Goal: Task Accomplishment & Management: Manage account settings

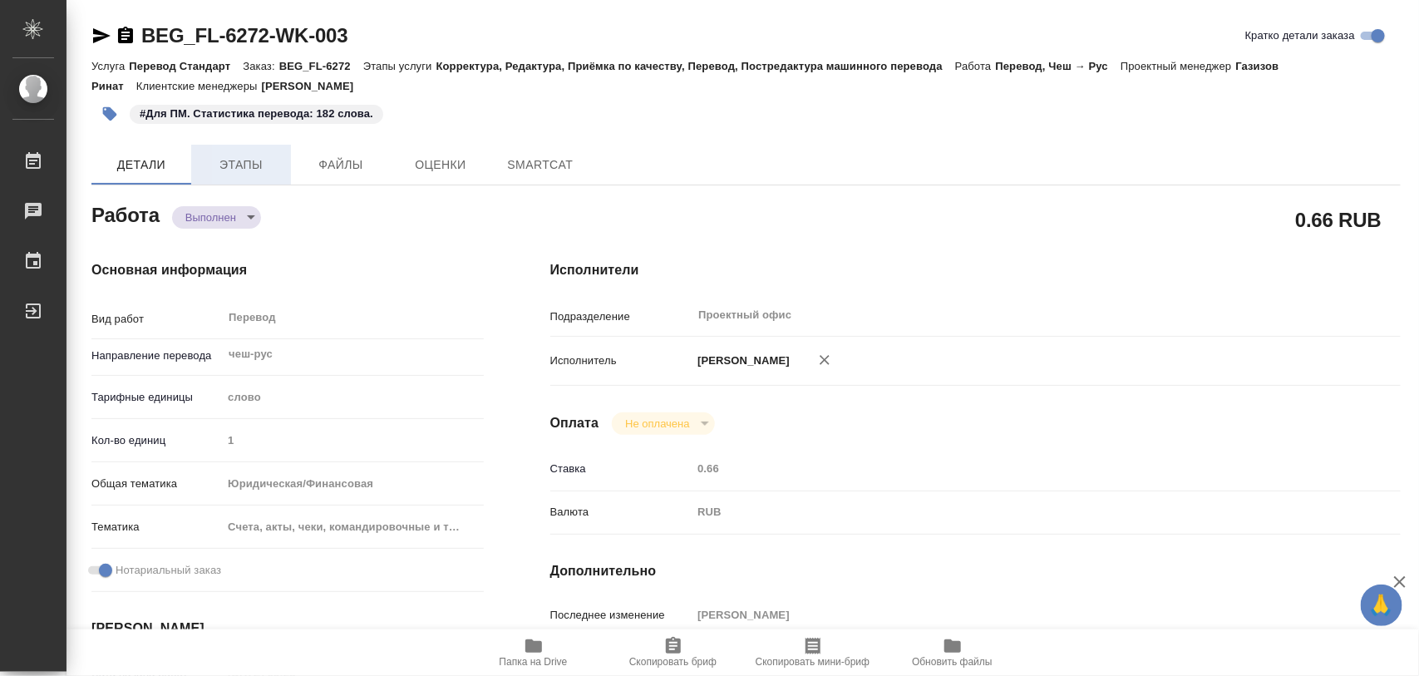
type textarea "x"
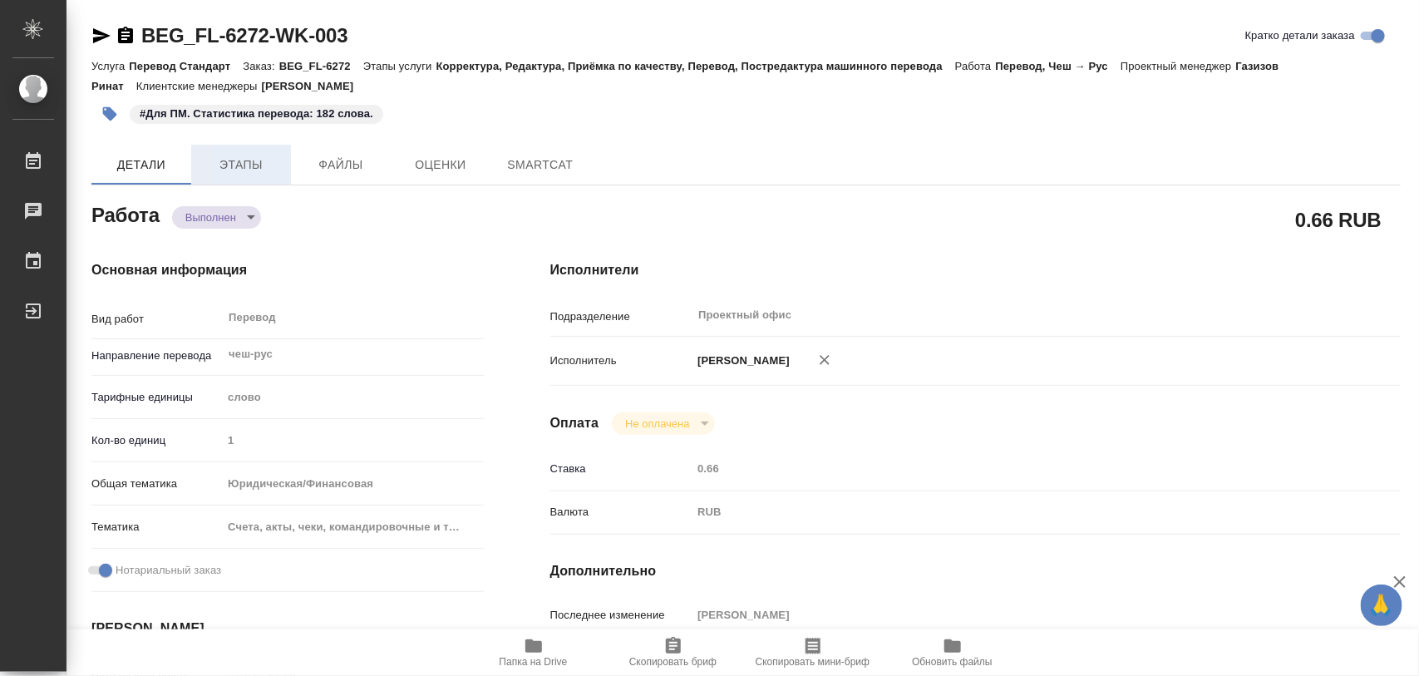
type textarea "x"
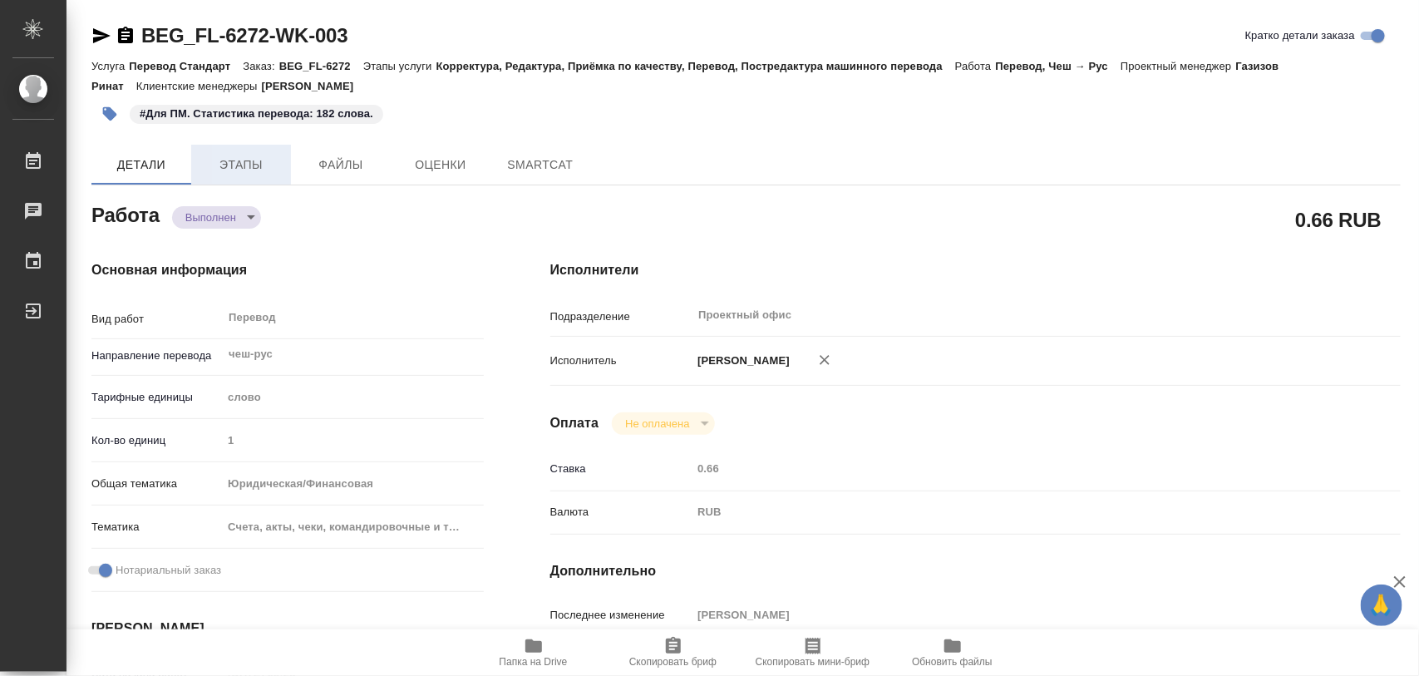
type textarea "x"
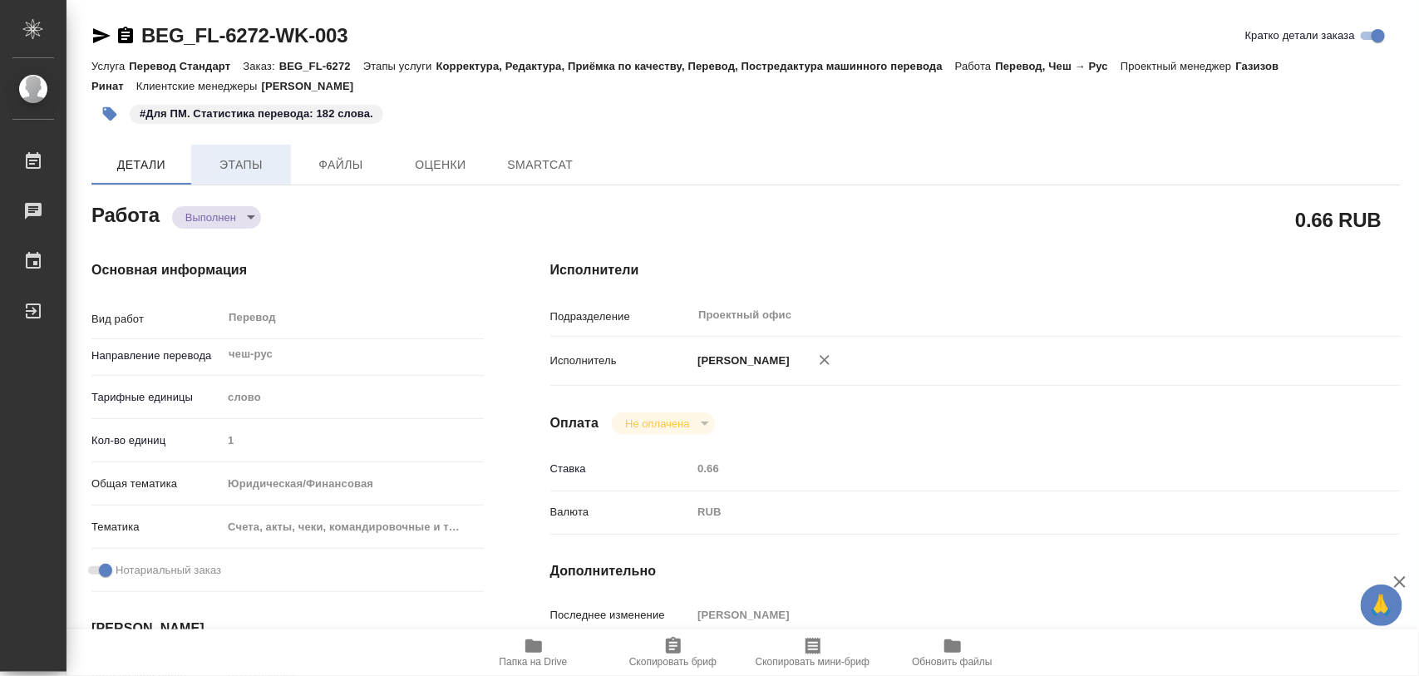
click at [242, 163] on span "Этапы" at bounding box center [241, 165] width 80 height 21
type textarea "x"
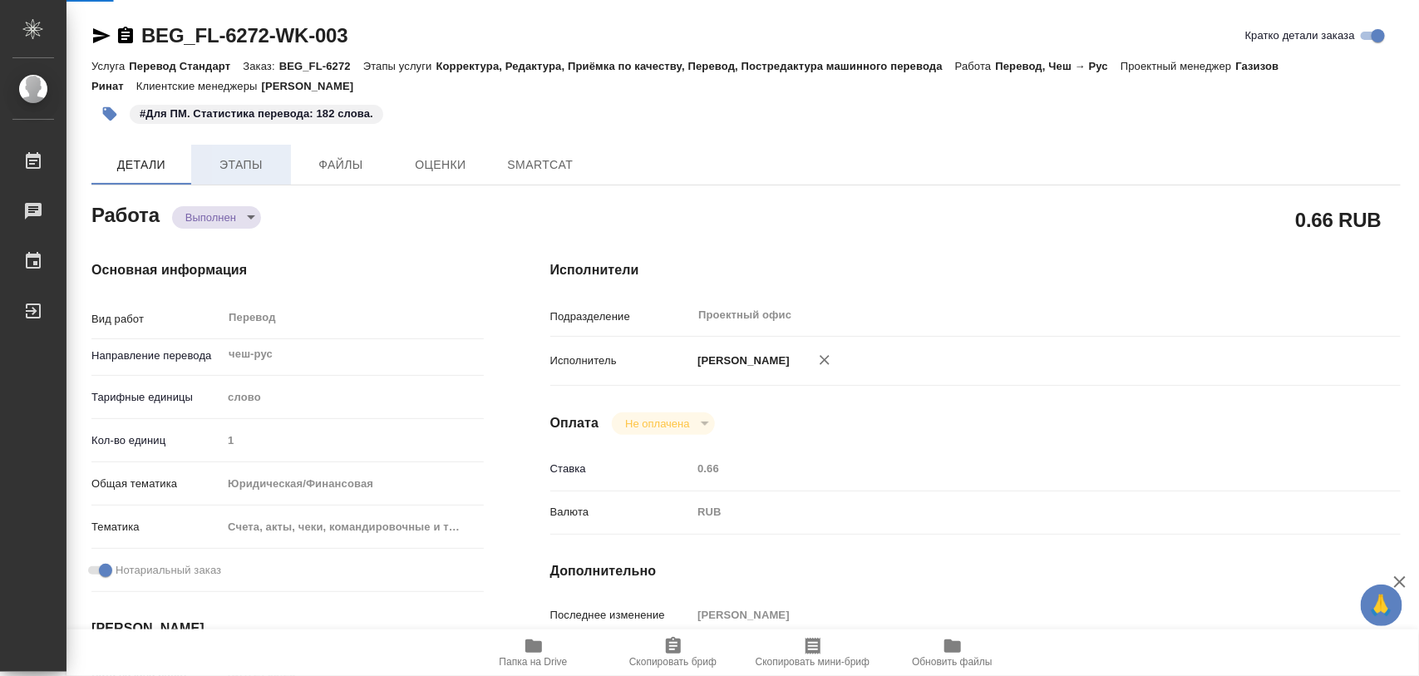
type textarea "x"
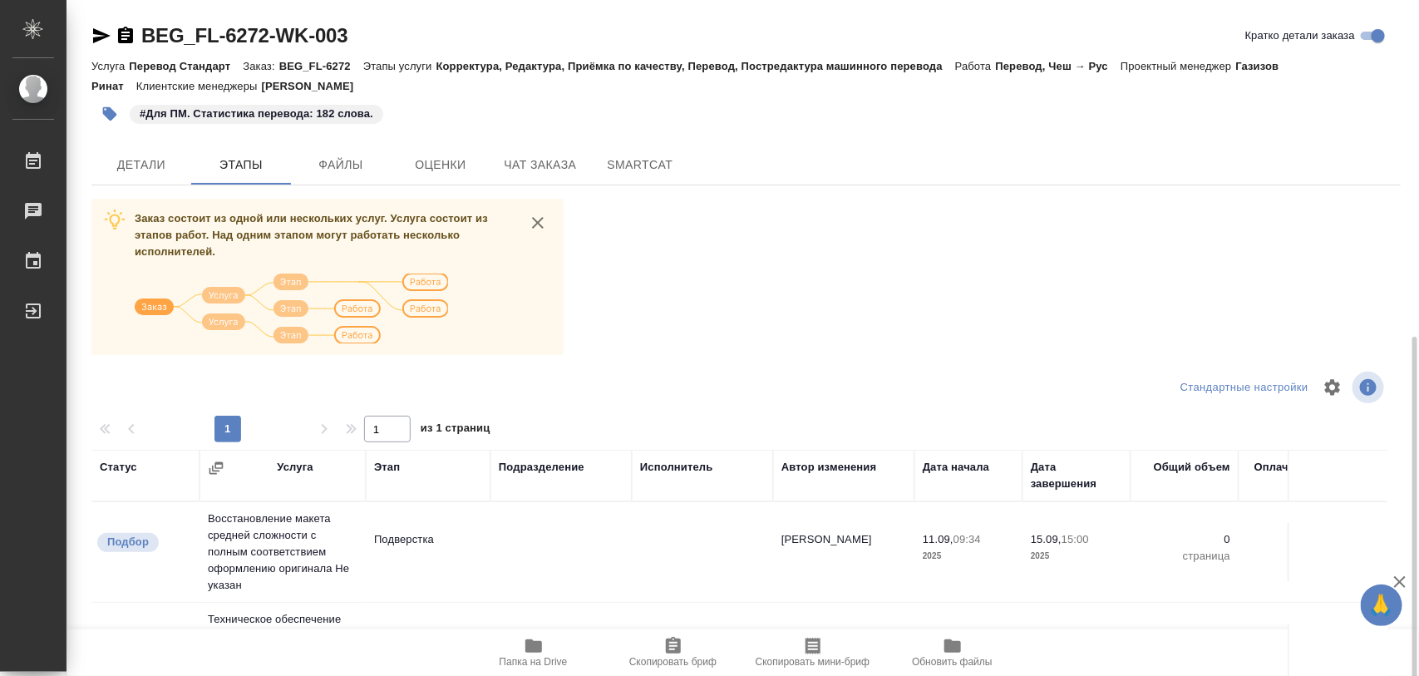
scroll to position [189, 0]
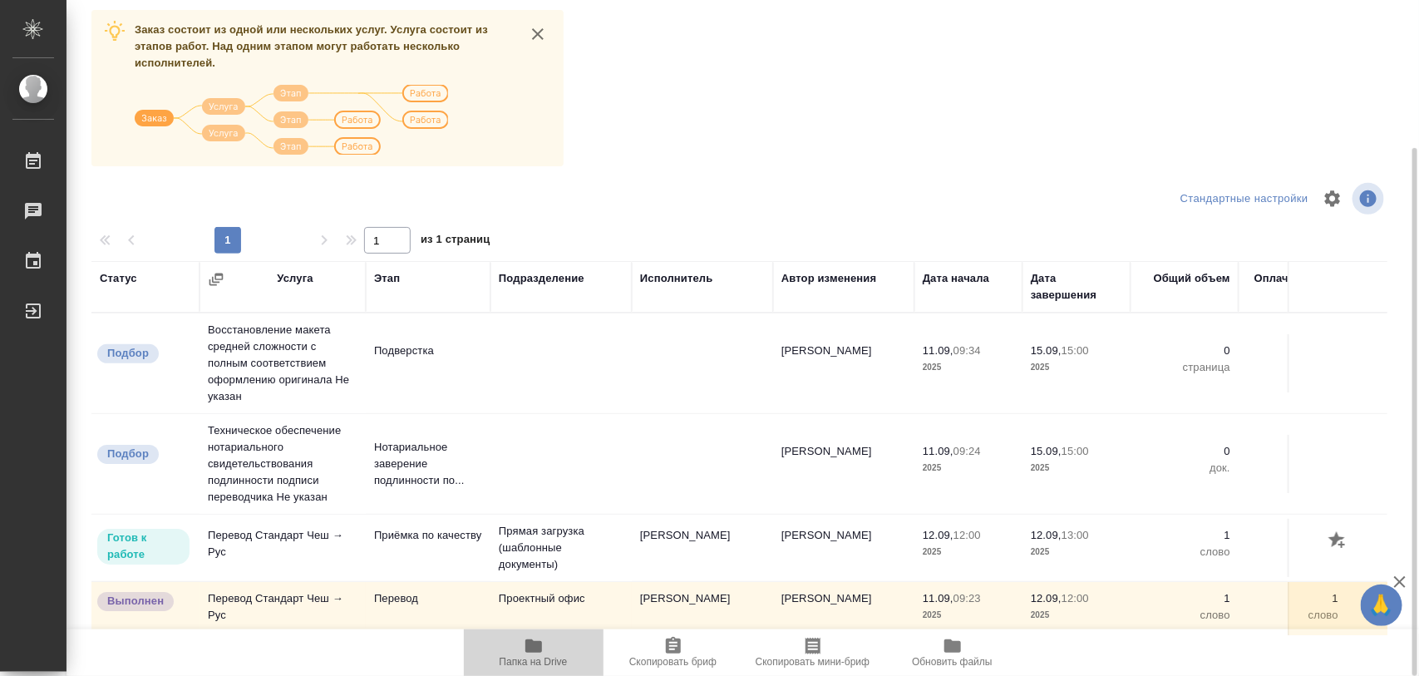
click at [538, 651] on icon "button" at bounding box center [533, 645] width 17 height 13
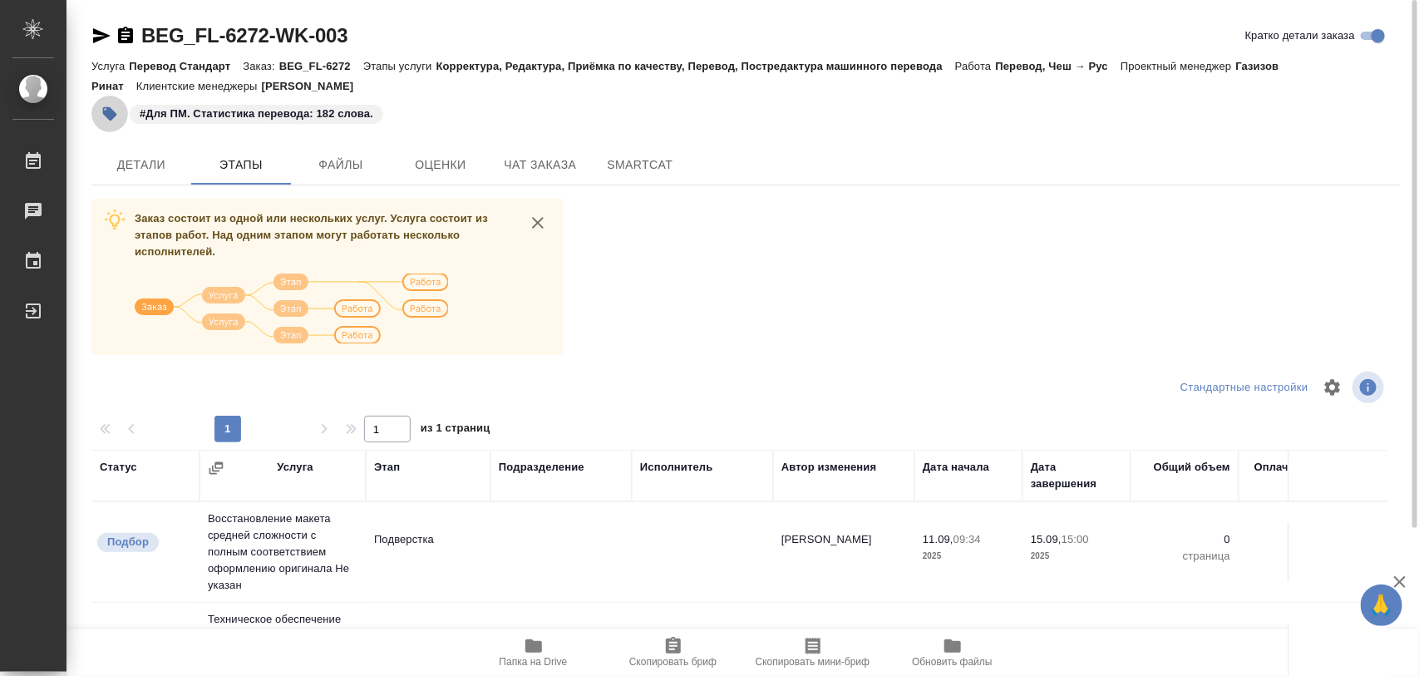
click at [115, 119] on icon "button" at bounding box center [109, 114] width 17 height 17
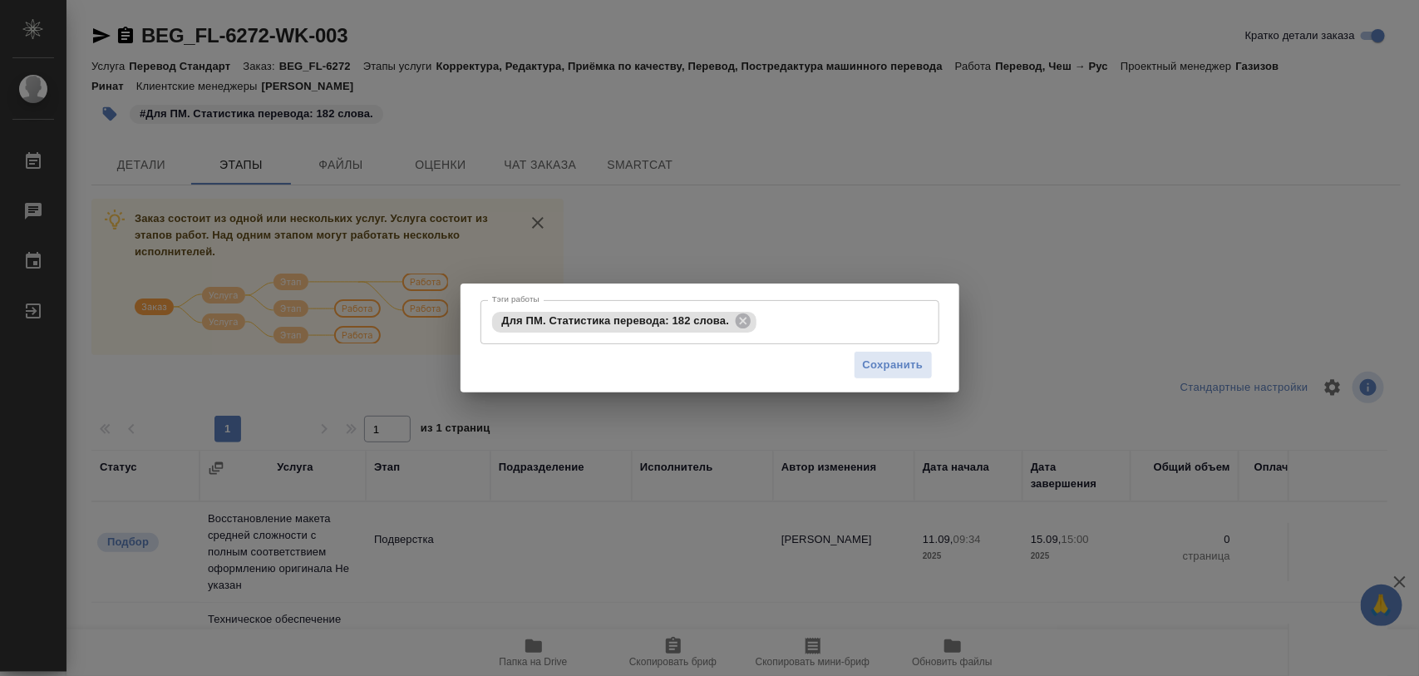
click at [911, 126] on div "Тэги работы Для ПМ. Статистика перевода: 182 слова. Тэги работы Сохранить" at bounding box center [709, 338] width 1419 height 676
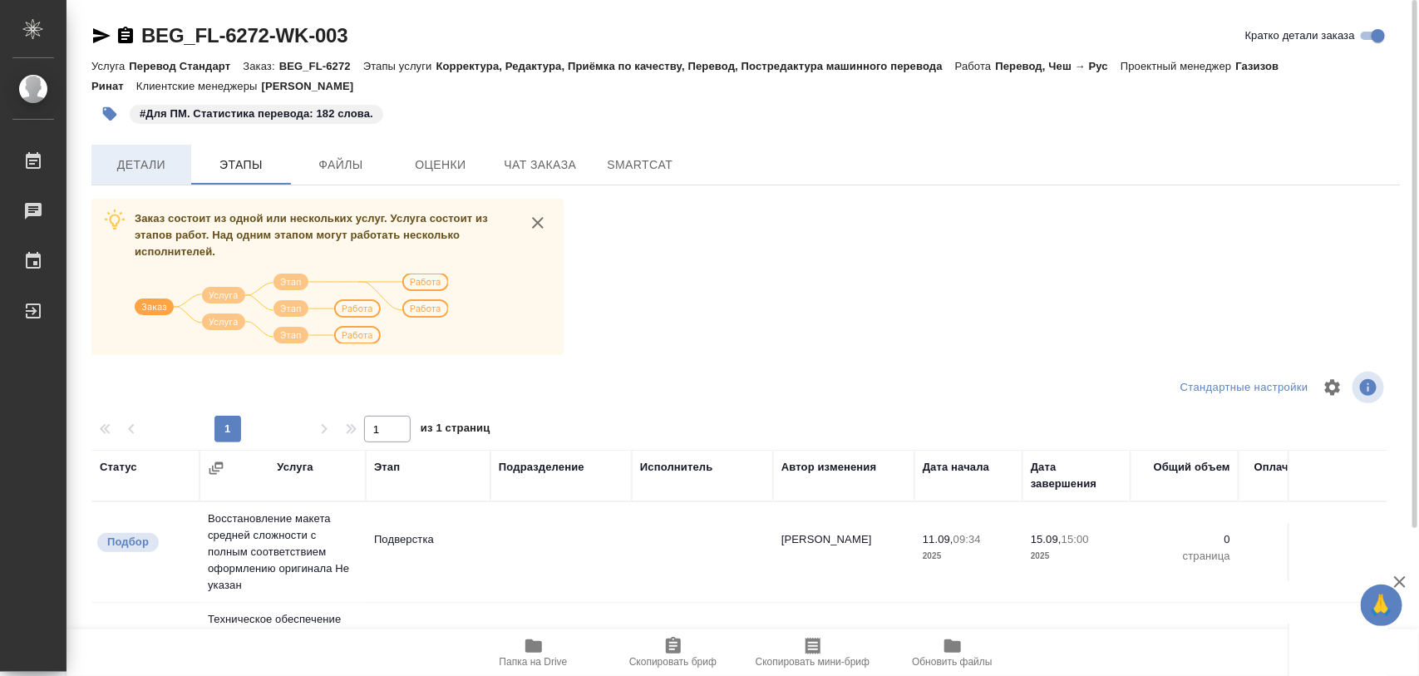
click at [167, 164] on span "Детали" at bounding box center [141, 165] width 80 height 21
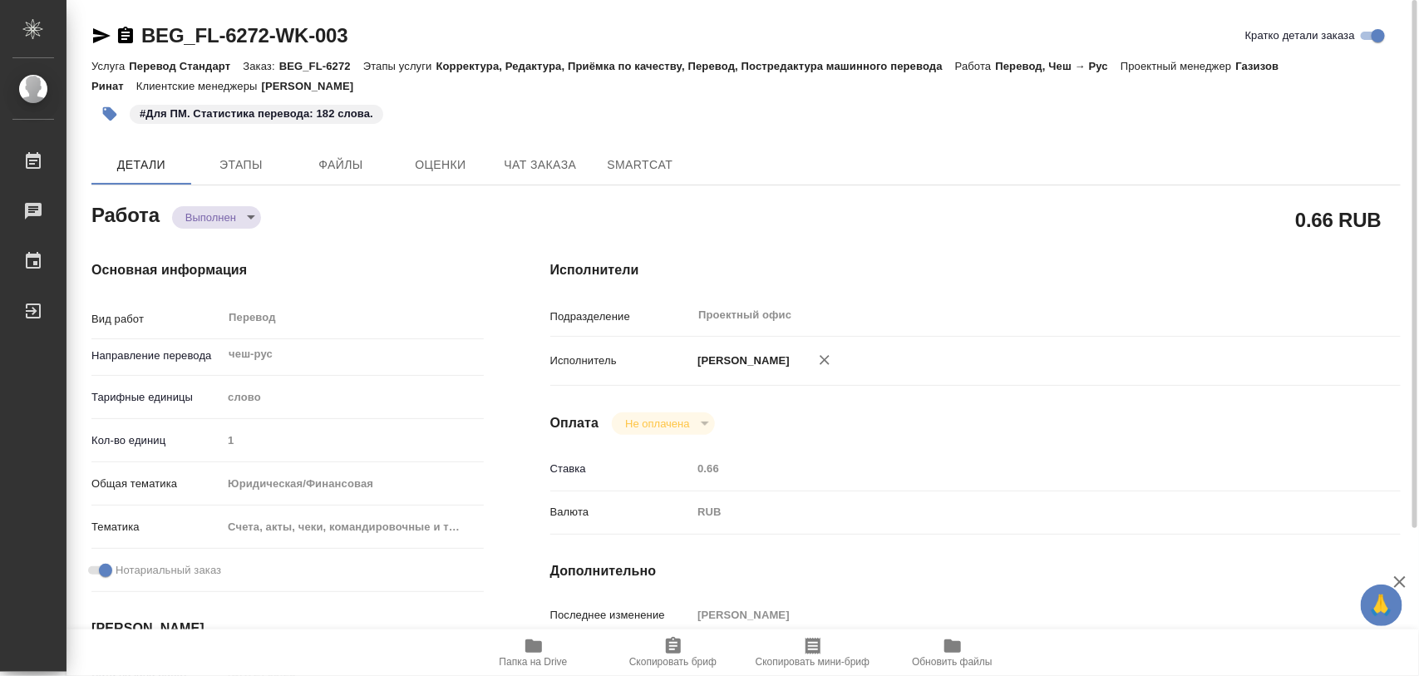
type textarea "x"
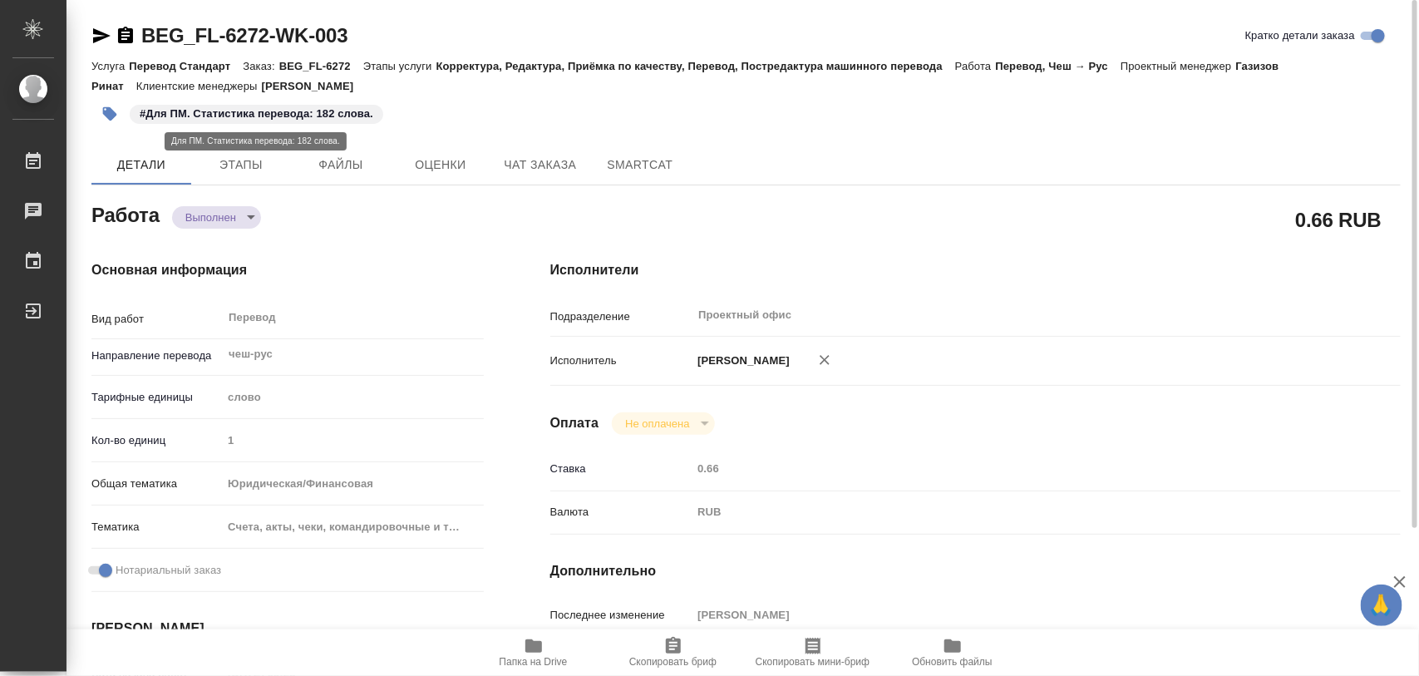
type textarea "x"
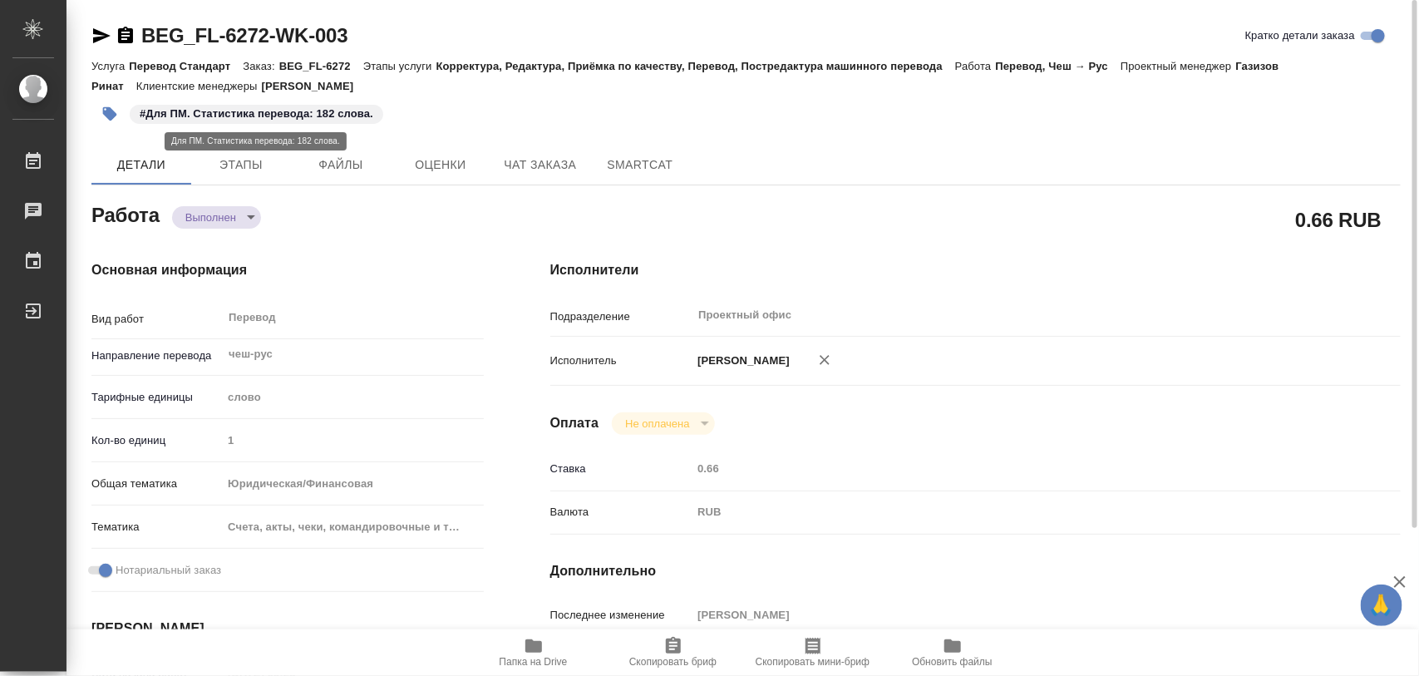
type textarea "x"
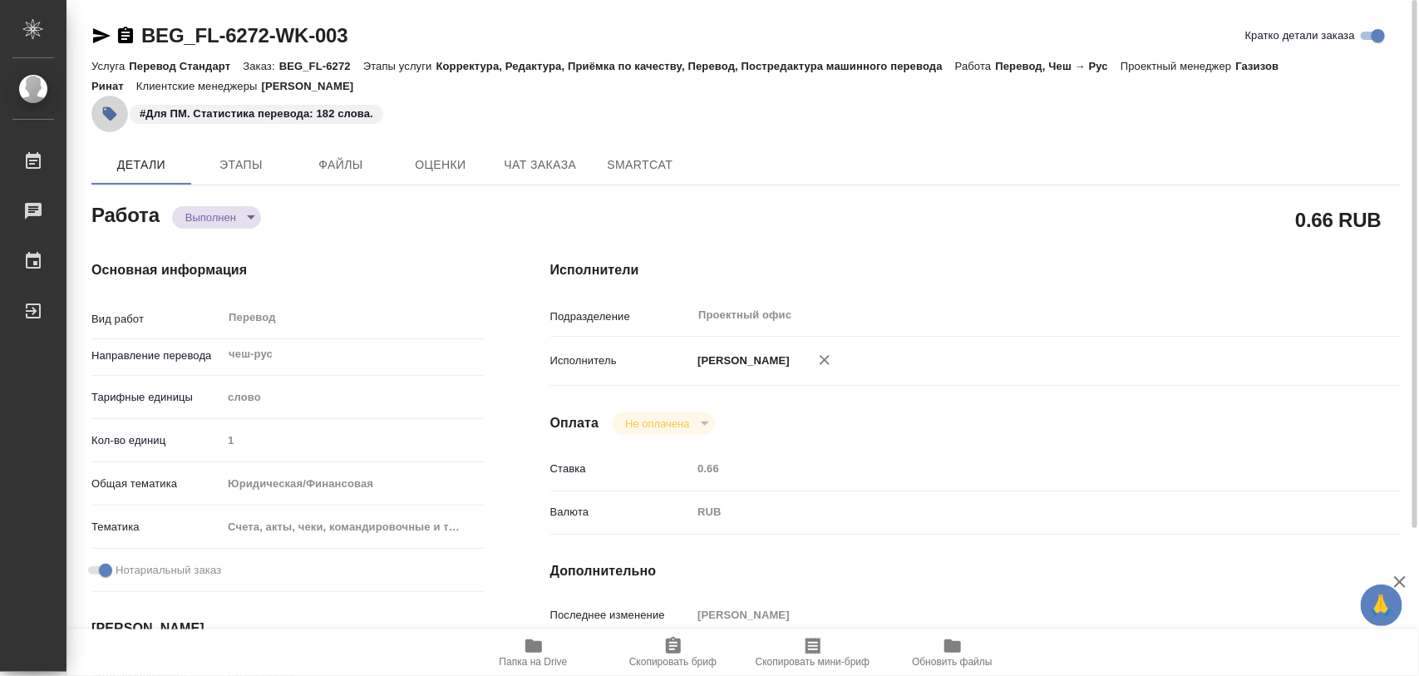
click at [117, 110] on icon "button" at bounding box center [109, 114] width 17 height 17
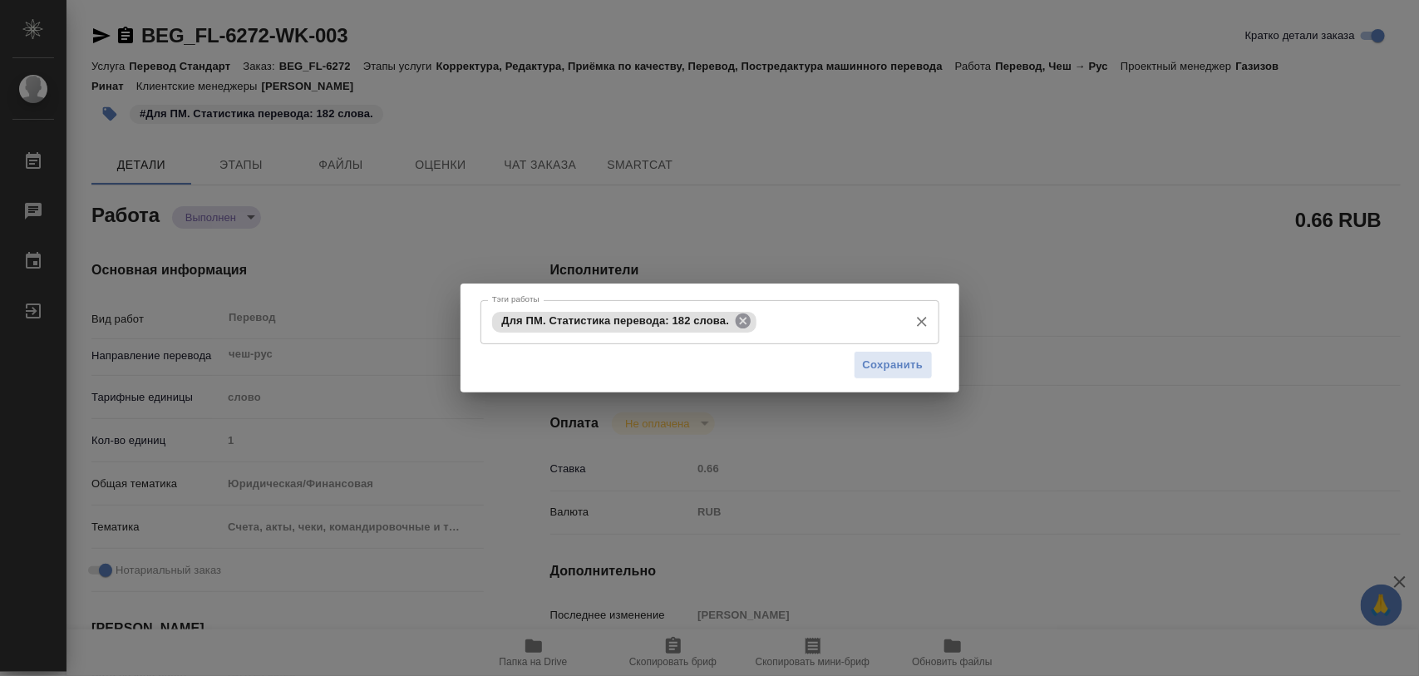
click at [745, 322] on icon at bounding box center [743, 321] width 18 height 18
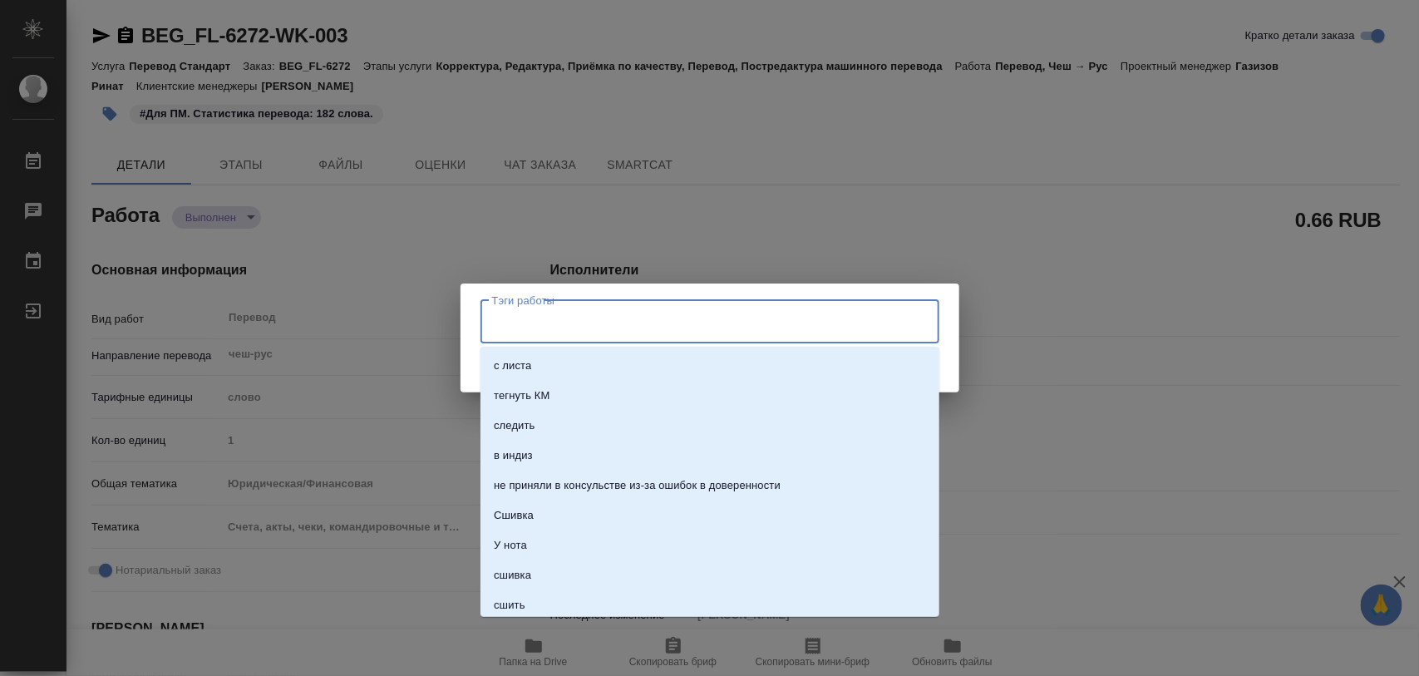
click at [745, 318] on input "Тэги работы" at bounding box center [694, 321] width 412 height 28
type input "185"
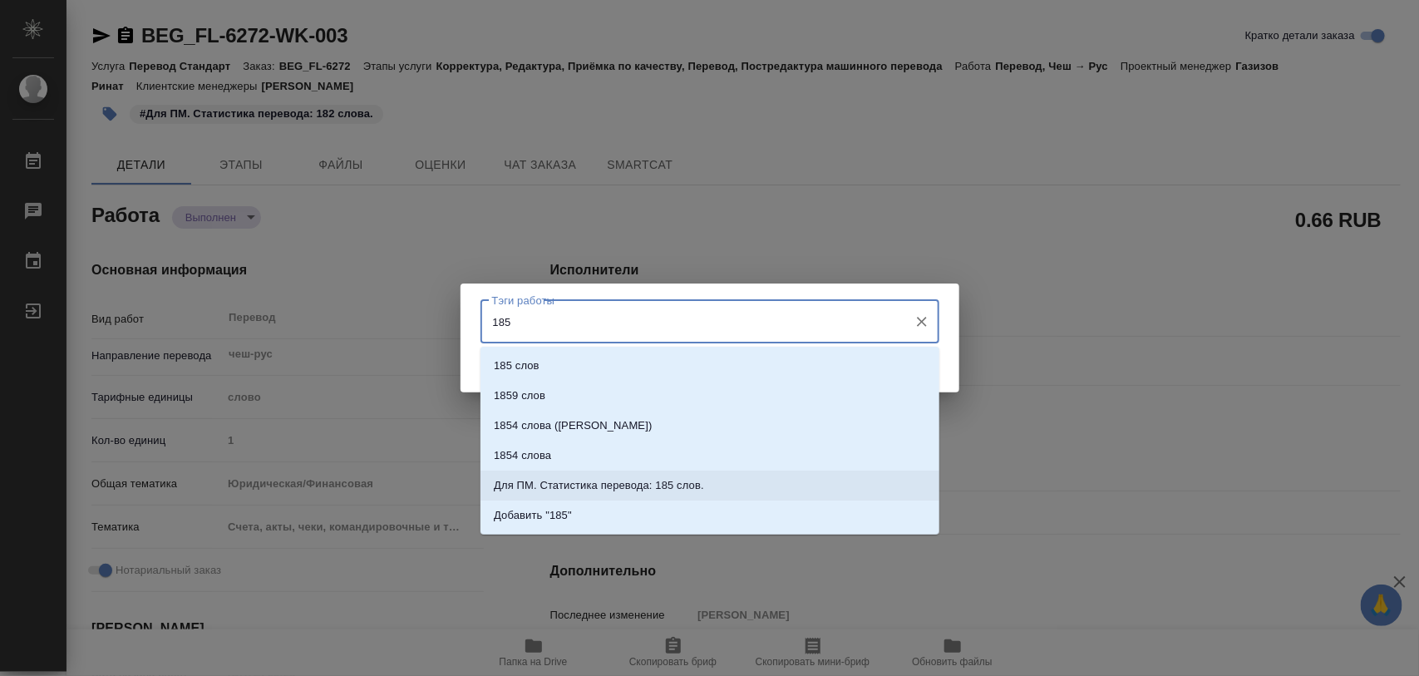
click at [686, 483] on p "Для ПМ. Статистика перевода: 185 слов." at bounding box center [599, 485] width 210 height 17
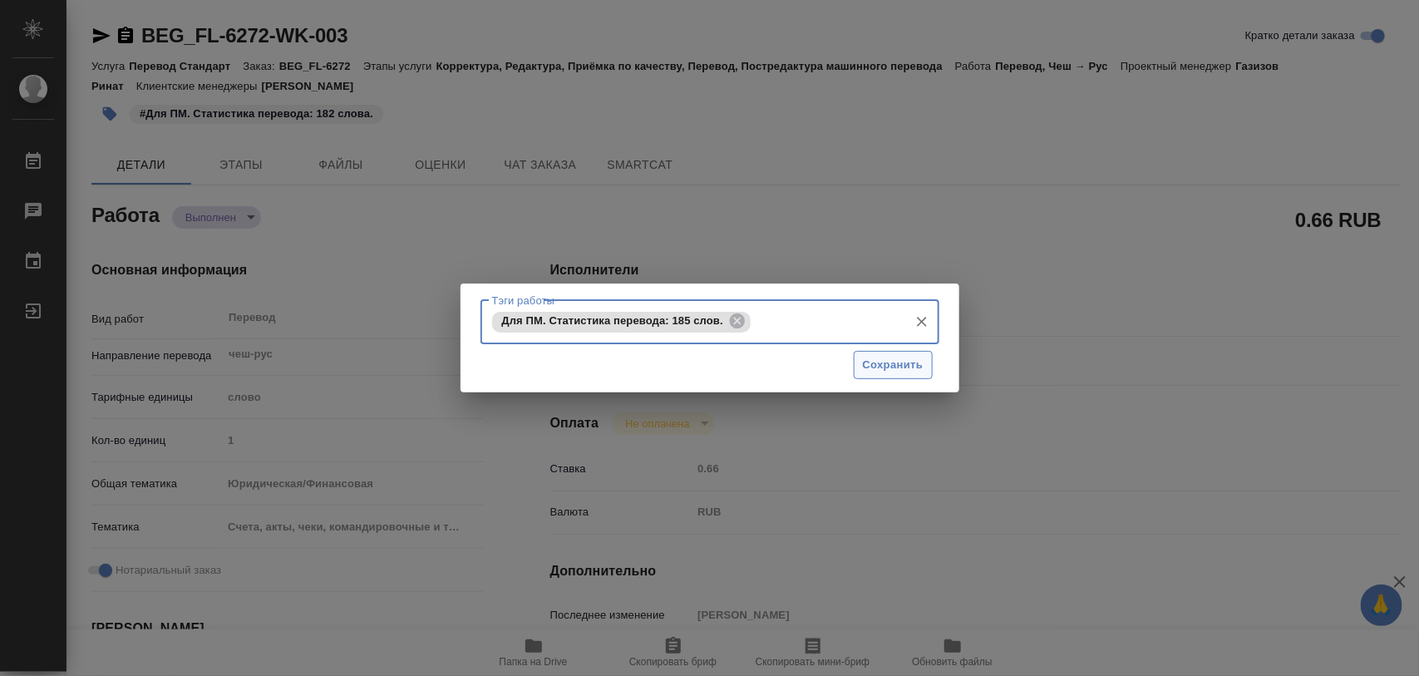
click at [878, 364] on span "Сохранить" at bounding box center [893, 365] width 61 height 19
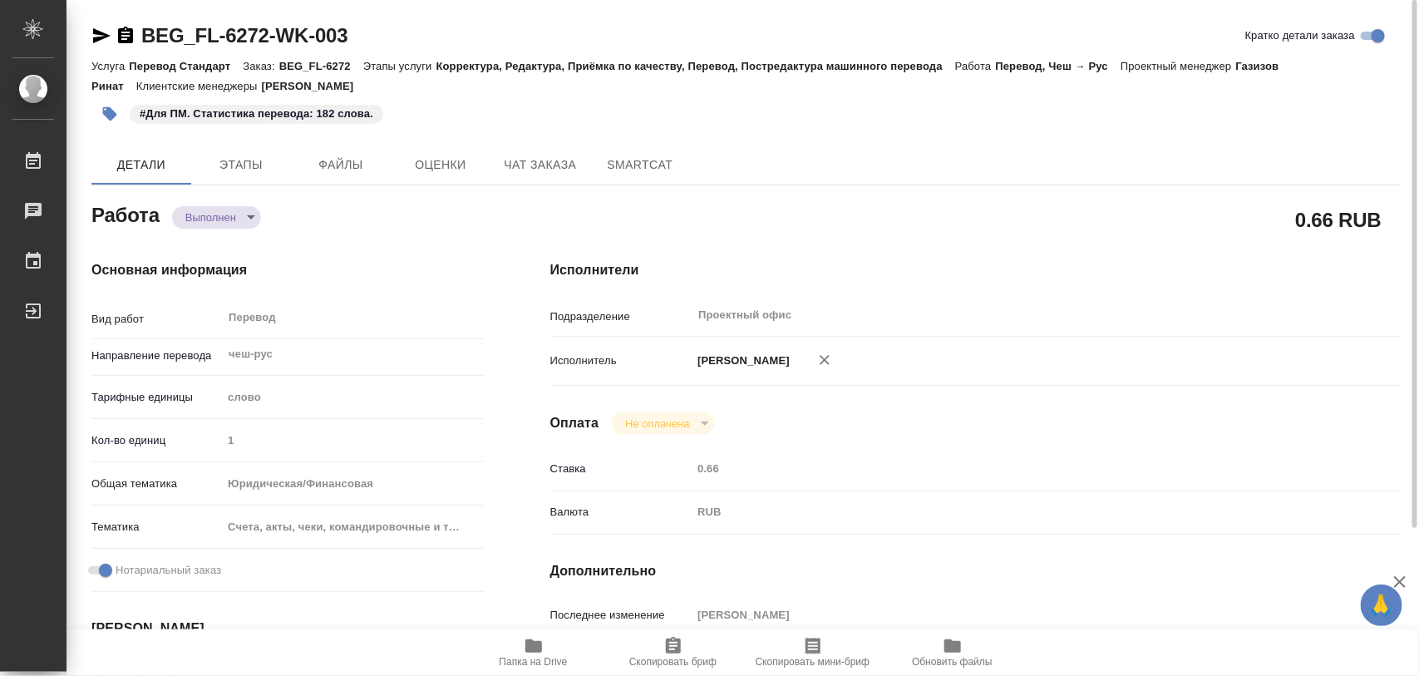
type input "completed"
type textarea "Перевод"
type textarea "x"
type input "чеш-рус"
type input "5a8b1489cc6b4906c91bfd90"
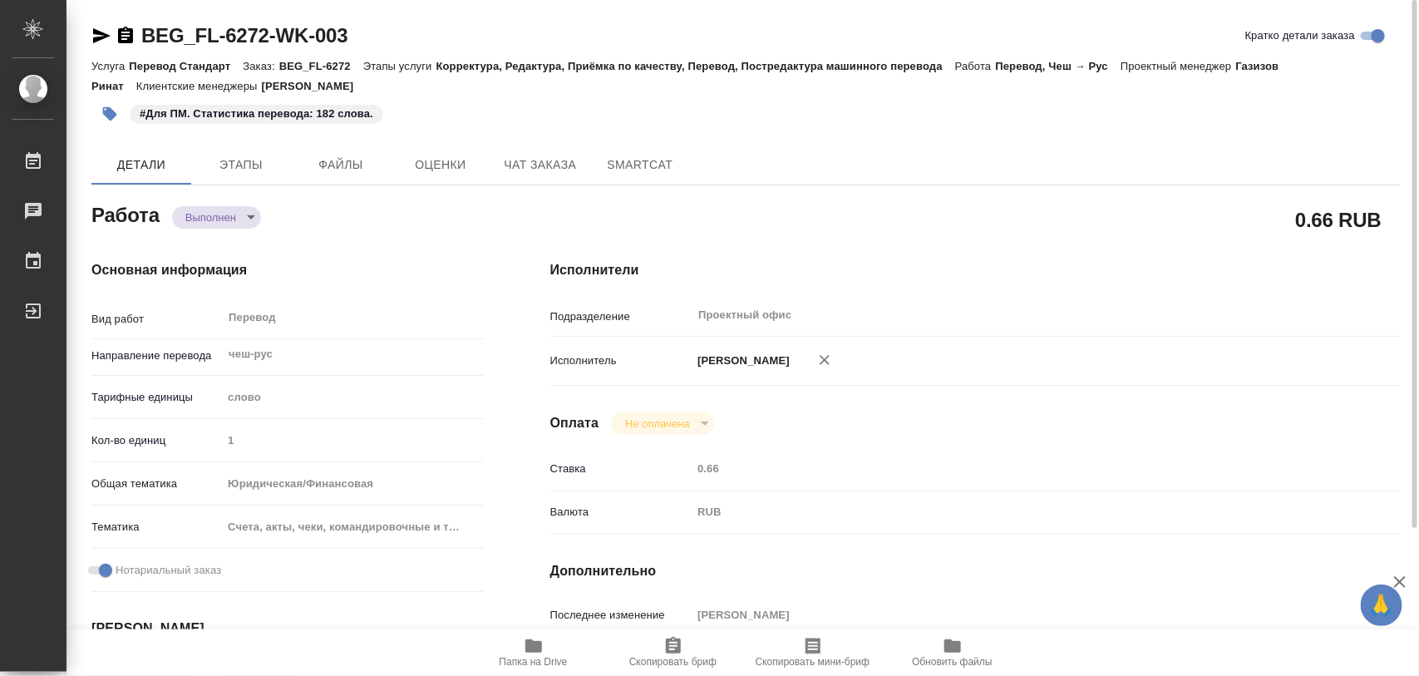
type input "1"
type input "yr-fn"
type input "5f647205b73bc97568ca66c0"
checkbox input "true"
type input "11.09.2025 09:23"
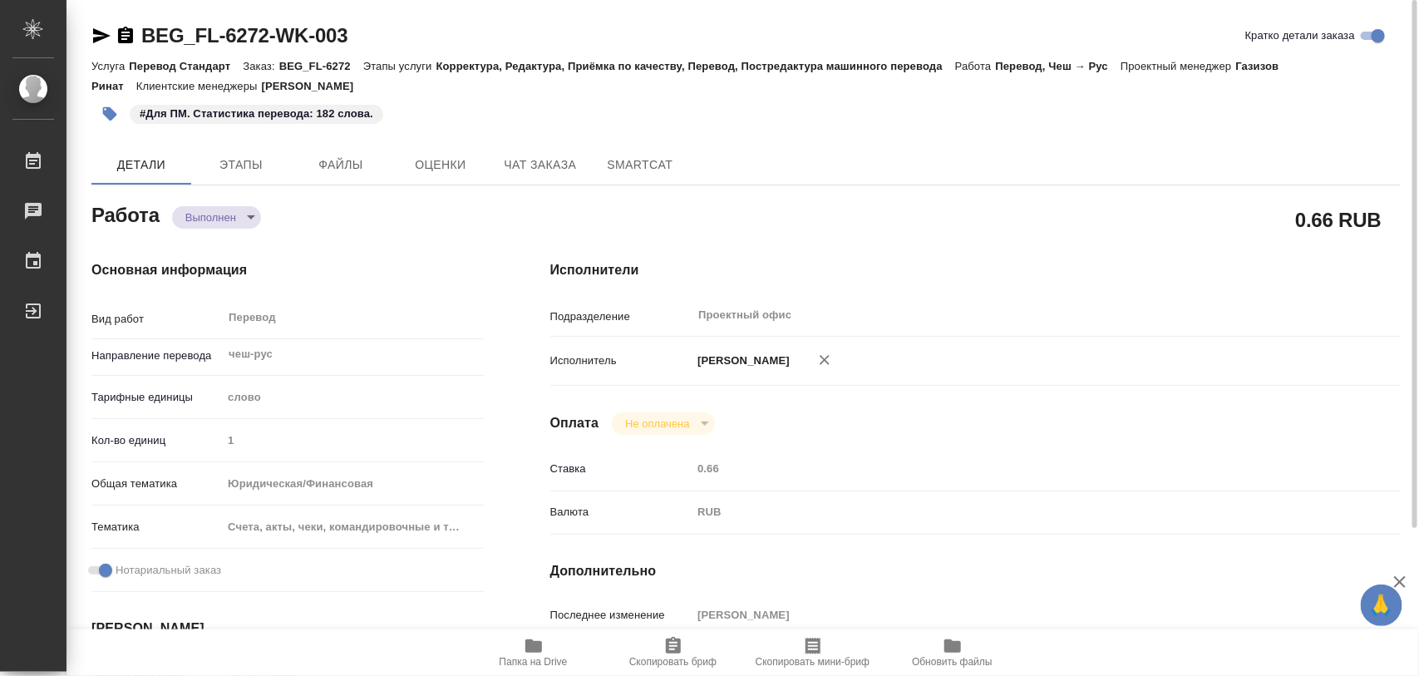
type input "11.09.2025 13:50"
type input "12.09.2025 12:00"
type input "12.09.2025 03:18"
type input "12.09.2025 13:00"
type input "Проектный офис"
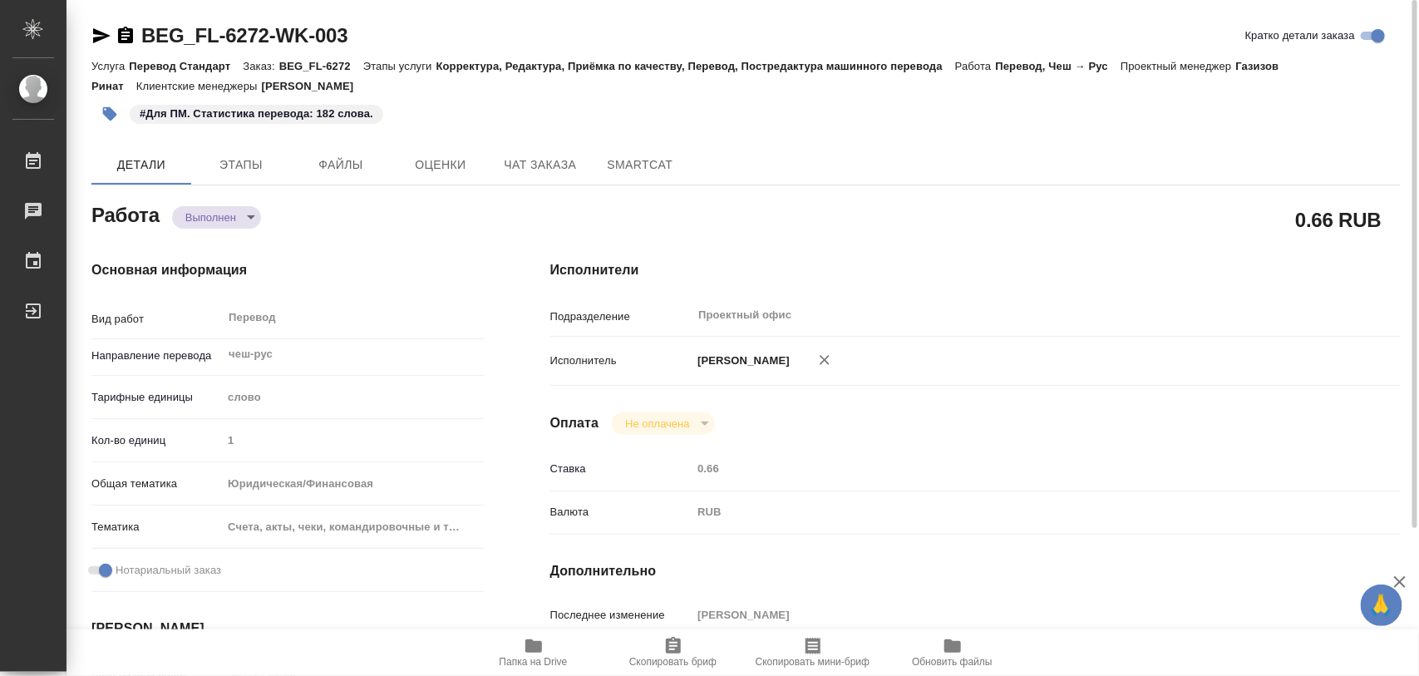
type input "notPayed"
type input "0.66"
type input "RUB"
type input "[PERSON_NAME]"
type textarea "x"
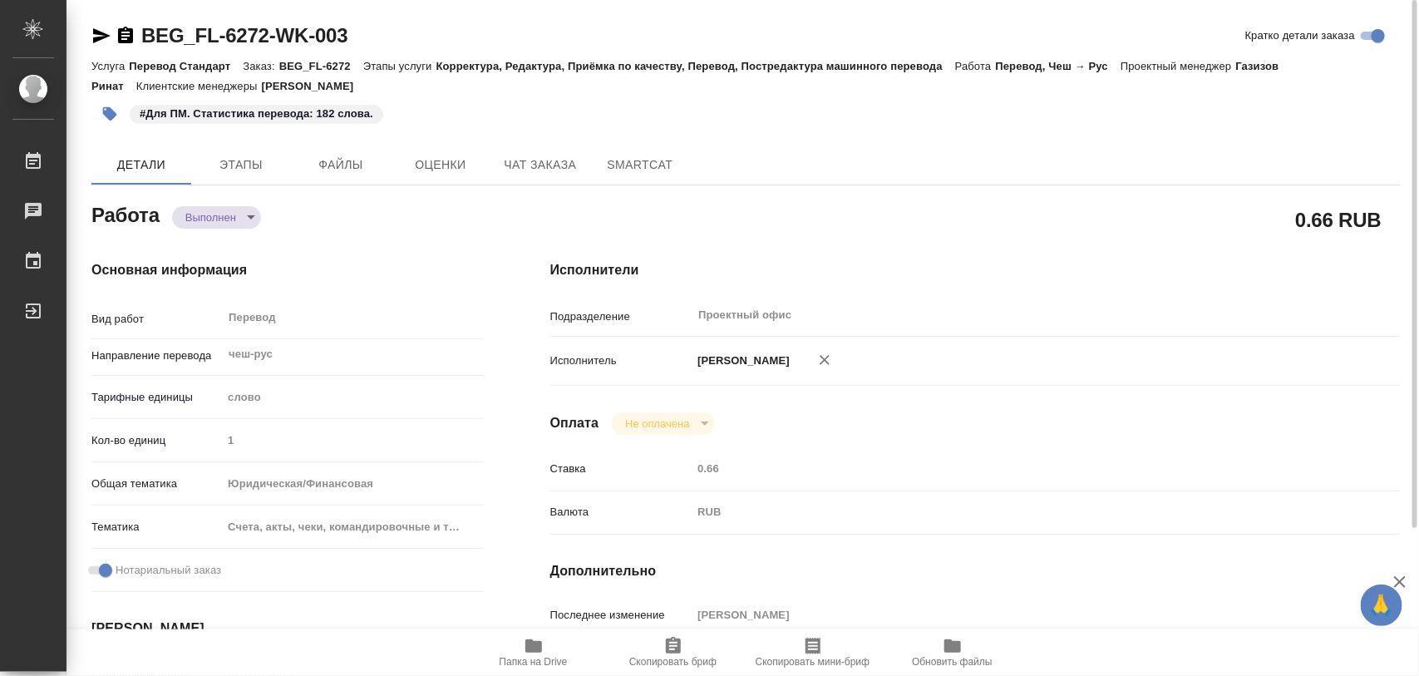
type textarea "/Clients/FL_BEG/Orders/BEG_FL-6272/Translated/BEG_FL-6272-WK-003"
type textarea "x"
type input "BEG_FL-6272"
type input "Перевод Стандарт"
type input "Корректура, Редактура, Приёмка по качеству, Перевод, Постредактура машинного пе…"
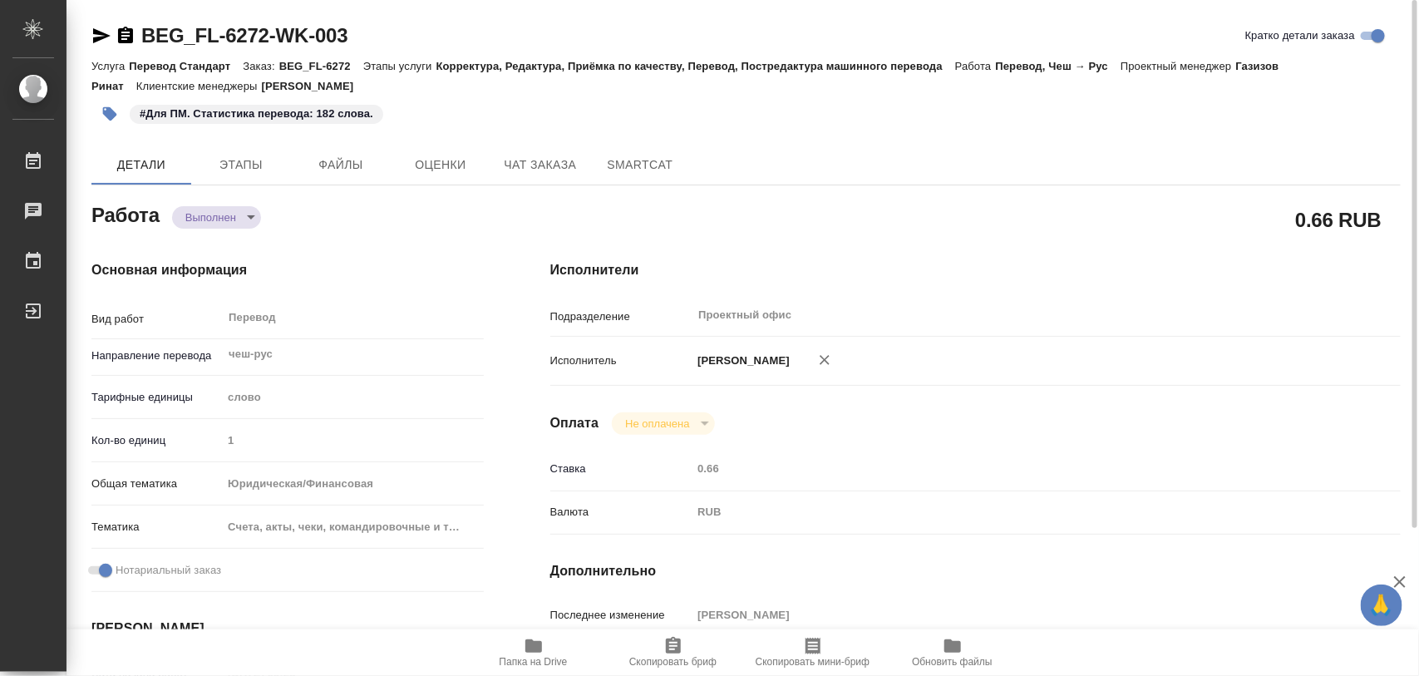
type input "Антонова Кристина"
type input "[PERSON_NAME]"
type input "/Clients/FL_BEG/Orders/BEG_FL-6272"
type textarea "x"
type textarea "Василий Гутьеррес Неклюдов"
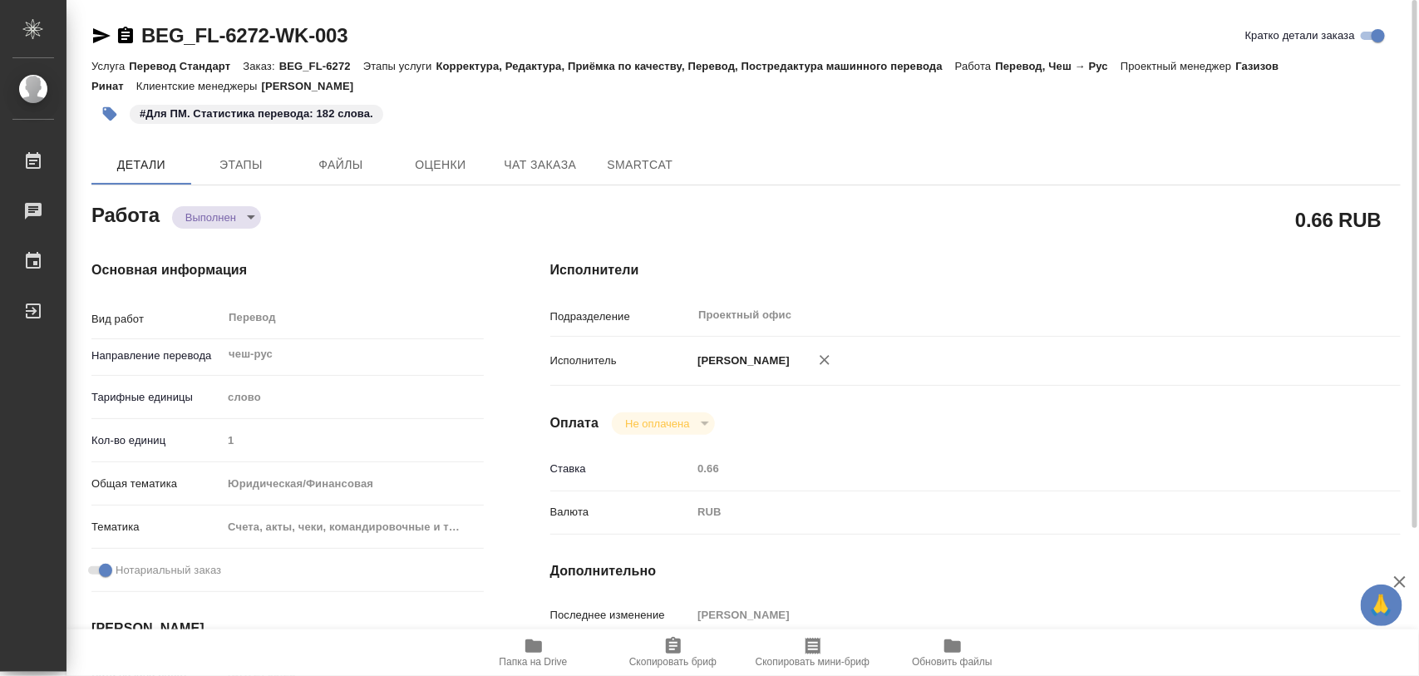
type textarea "x"
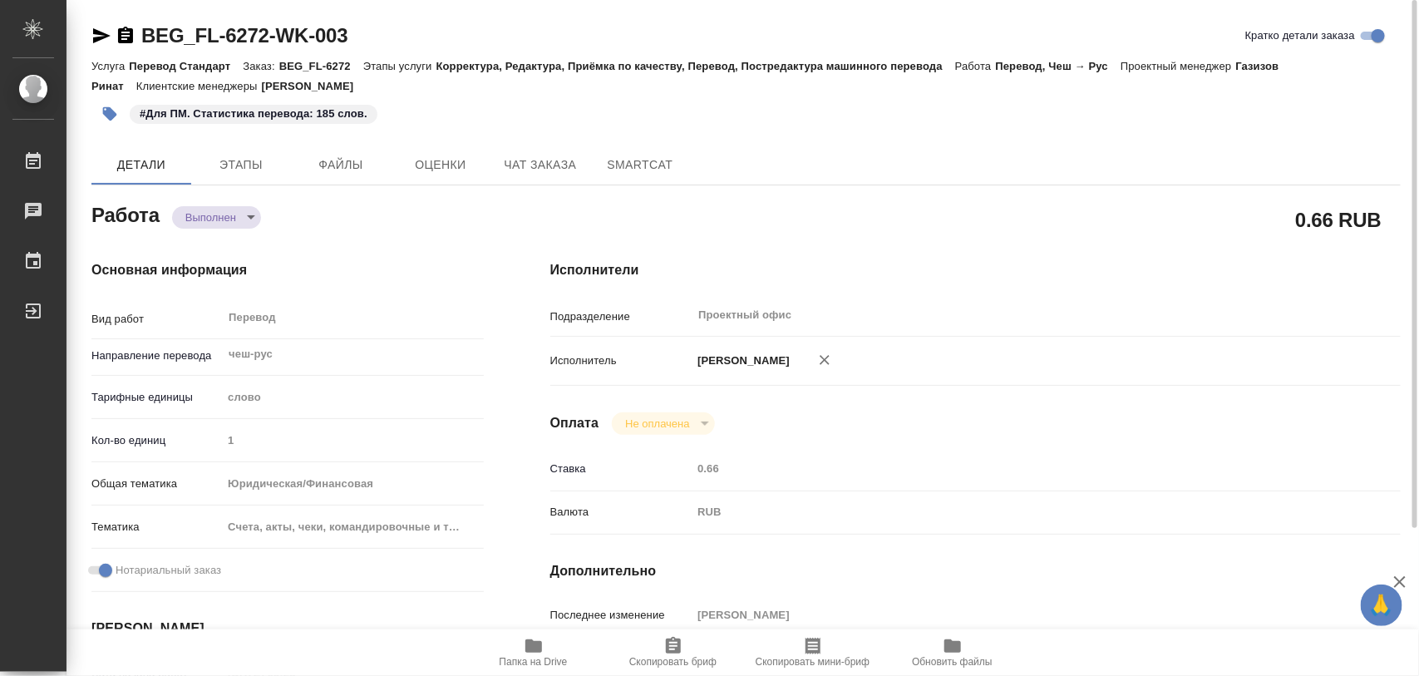
type textarea "x"
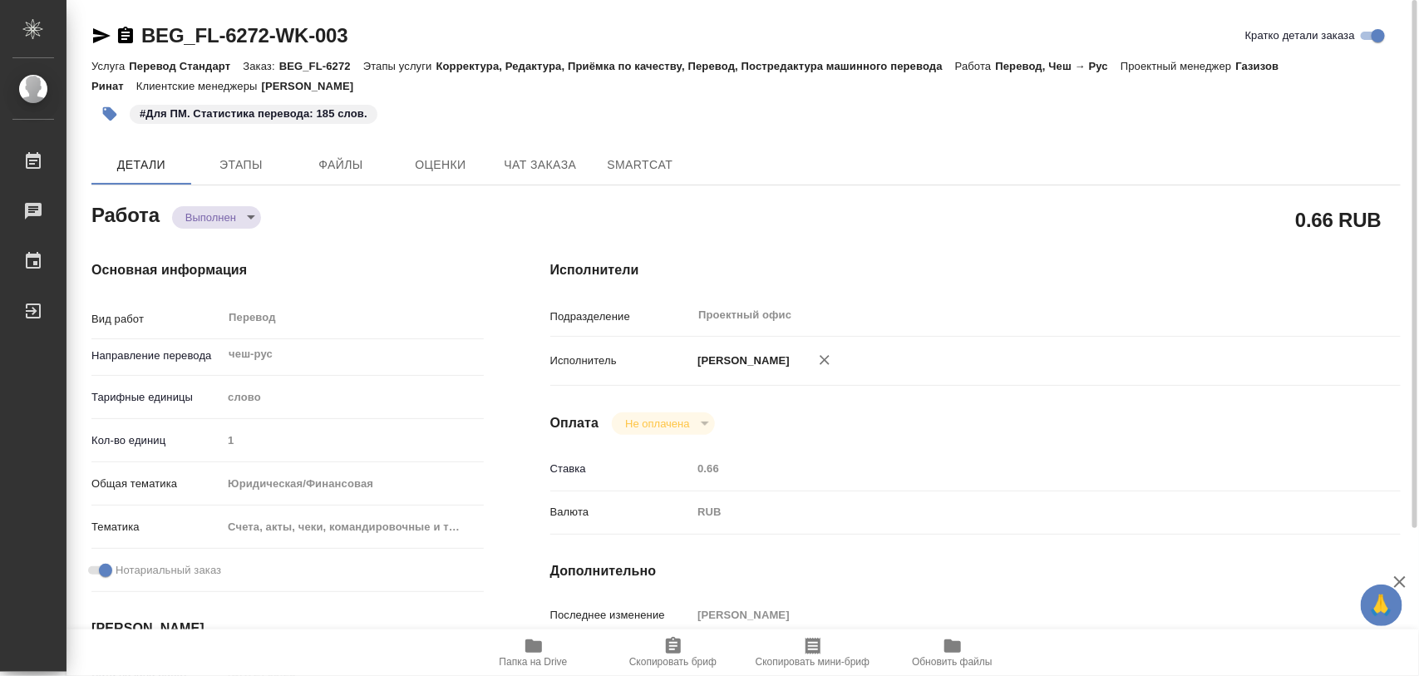
type textarea "x"
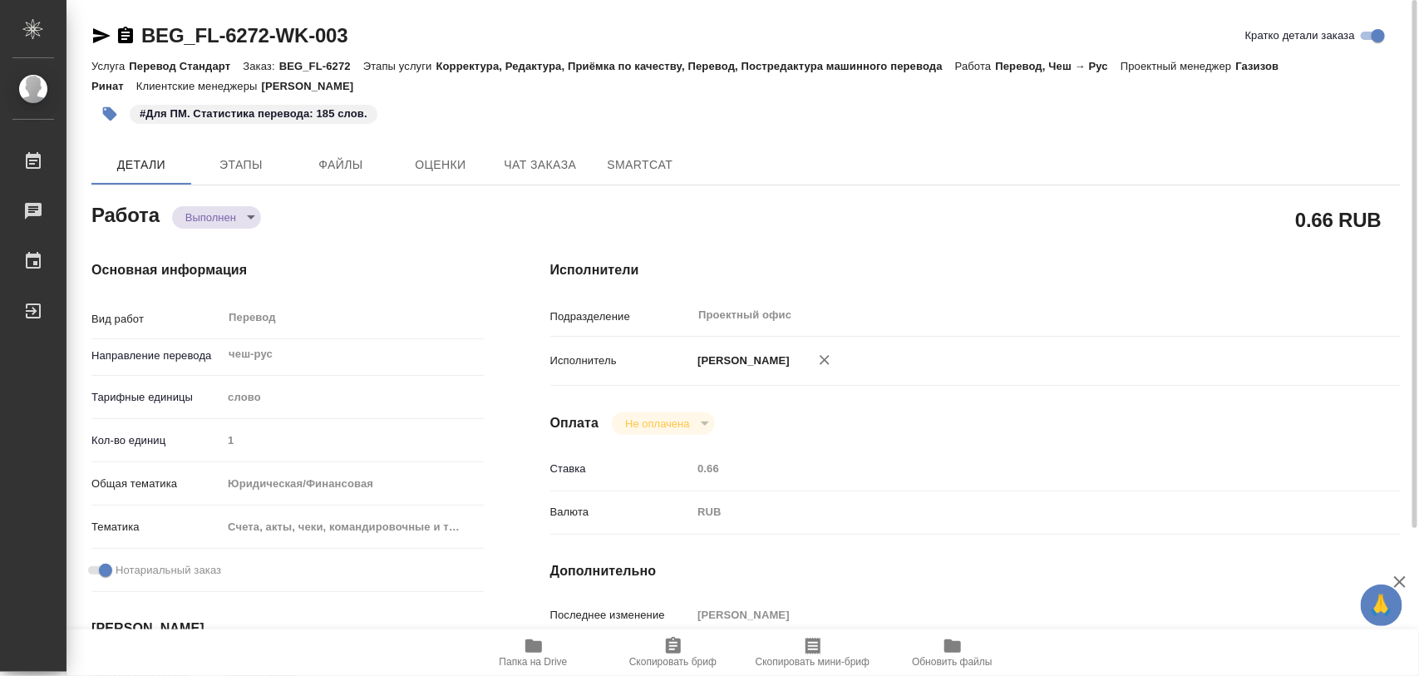
type textarea "x"
